Goal: Task Accomplishment & Management: Use online tool/utility

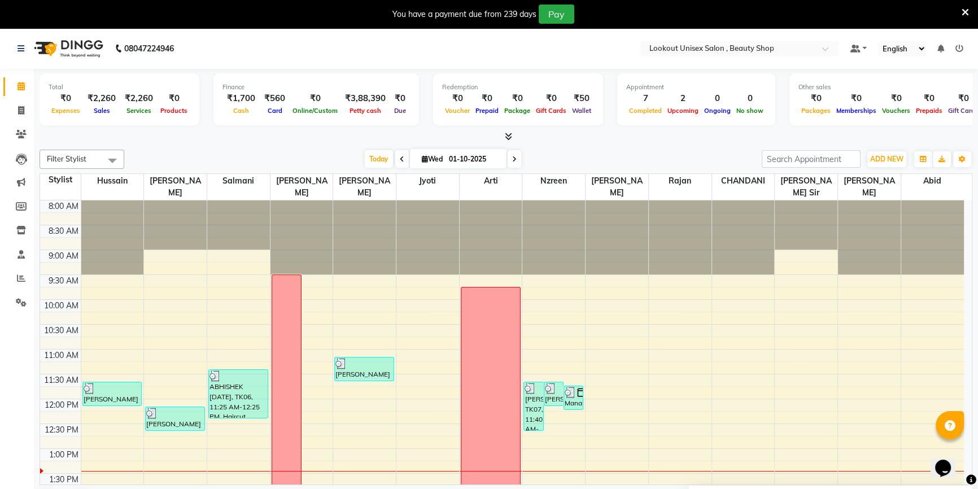
scroll to position [154, 0]
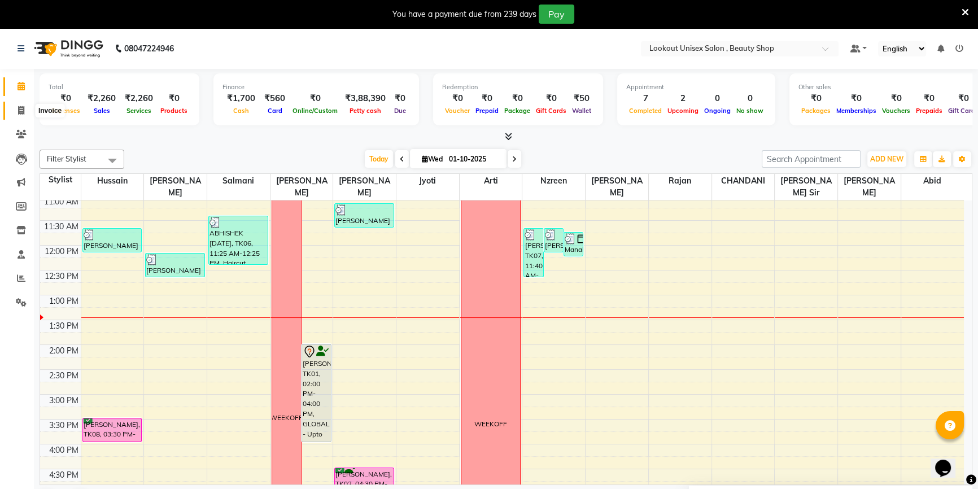
click at [27, 109] on span at bounding box center [21, 110] width 20 height 13
select select "7658"
select select "service"
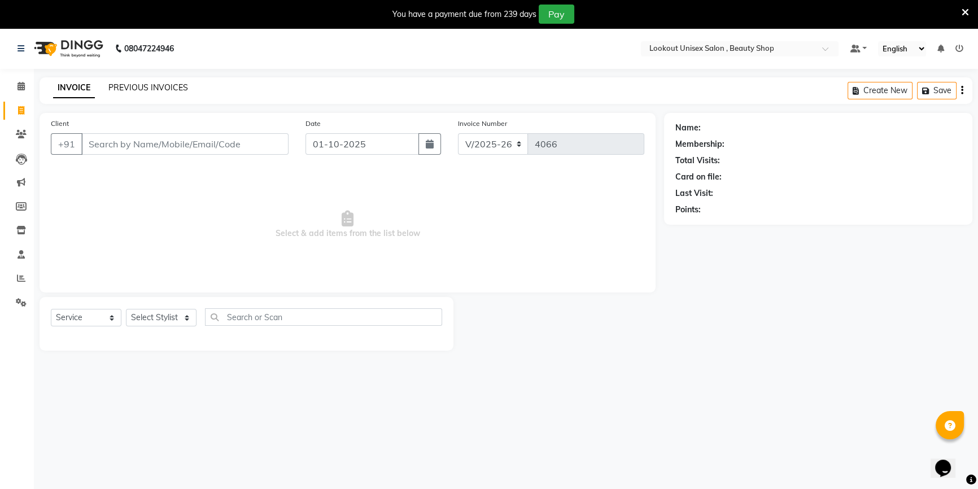
click at [165, 84] on link "PREVIOUS INVOICES" at bounding box center [148, 87] width 80 height 10
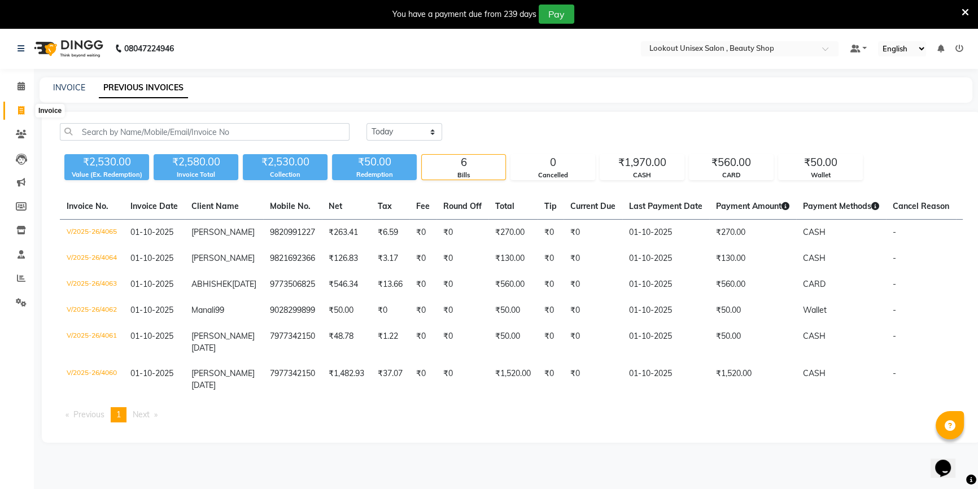
click at [23, 107] on icon at bounding box center [21, 110] width 6 height 8
select select "7658"
select select "service"
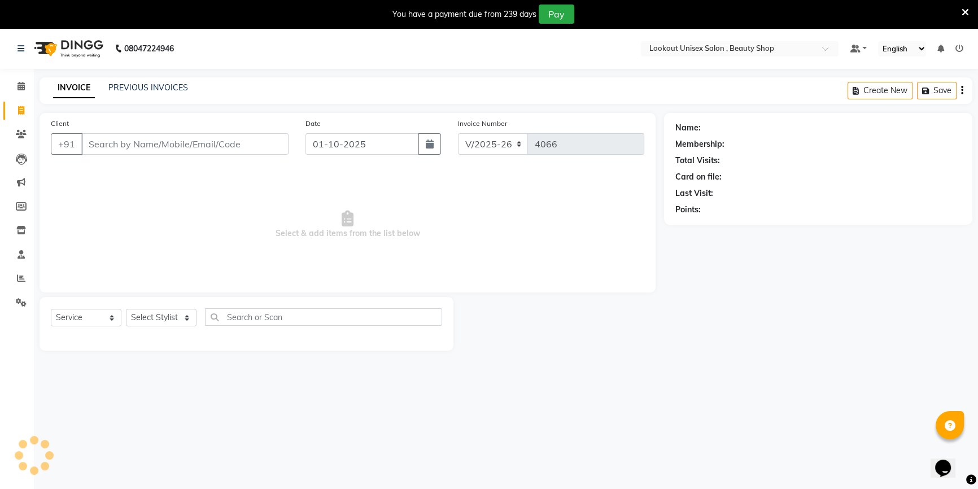
scroll to position [28, 0]
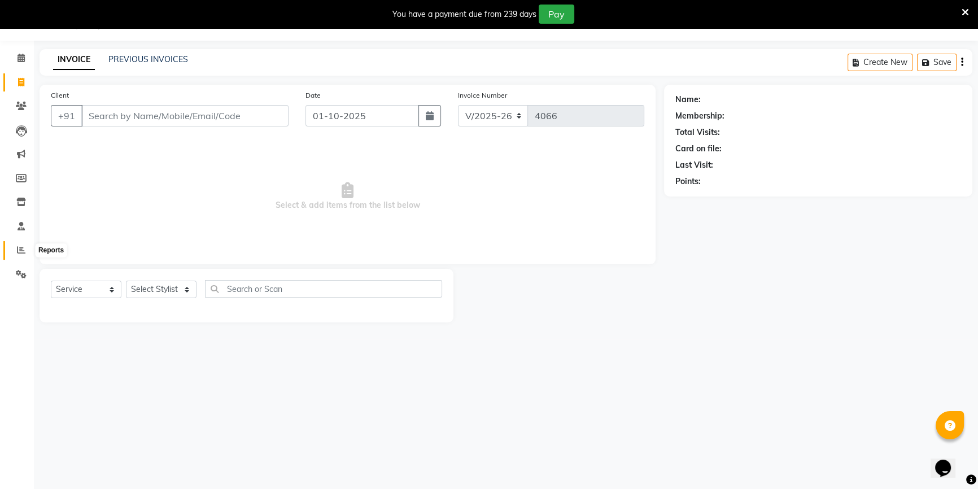
click at [23, 256] on span at bounding box center [21, 250] width 20 height 13
